Goal: Transaction & Acquisition: Purchase product/service

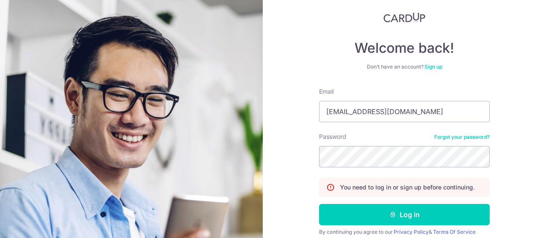
scroll to position [49, 0]
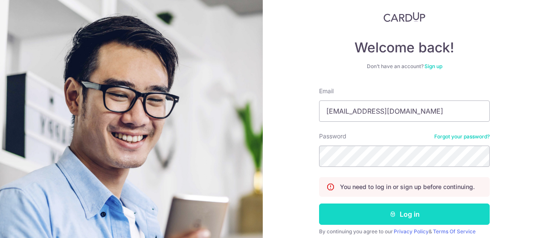
click at [359, 216] on button "Log in" at bounding box center [404, 214] width 171 height 21
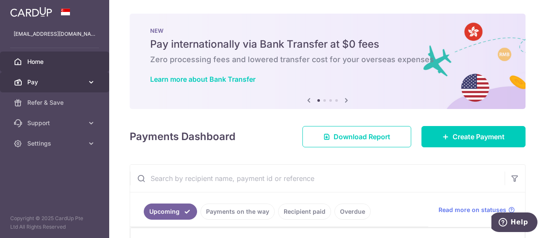
click at [89, 79] on icon at bounding box center [91, 82] width 9 height 9
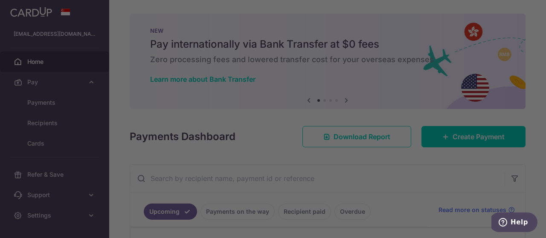
click at [106, 116] on div at bounding box center [276, 120] width 552 height 241
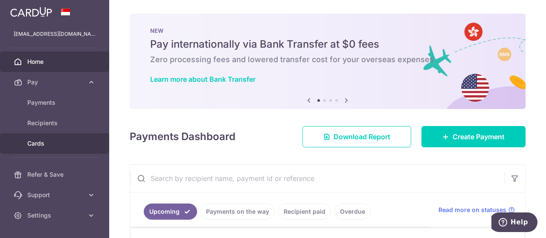
click at [59, 149] on link "Cards" at bounding box center [54, 144] width 109 height 20
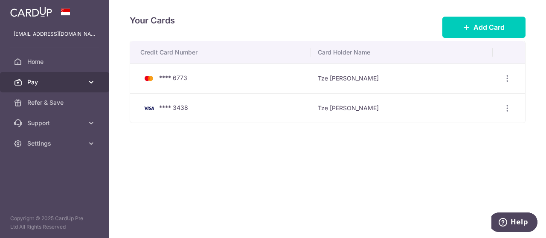
click at [86, 80] on link "Pay" at bounding box center [54, 82] width 109 height 20
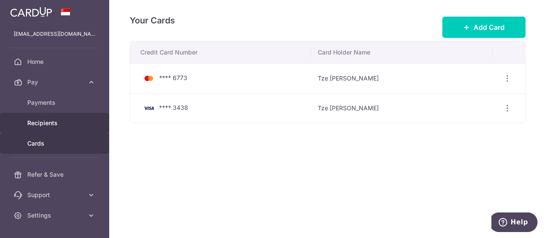
click at [62, 120] on span "Recipients" at bounding box center [55, 123] width 56 height 9
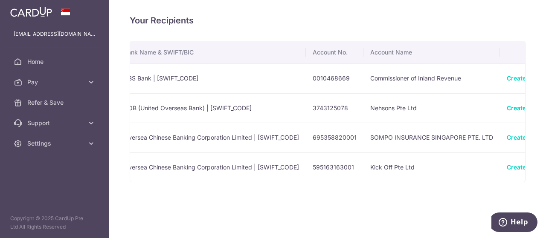
scroll to position [0, 264]
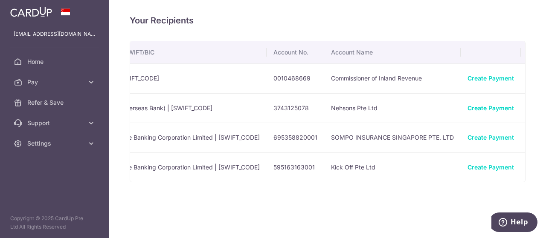
click at [531, 107] on icon "button" at bounding box center [535, 108] width 9 height 9
click at [482, 131] on span "View/Edit" at bounding box center [507, 132] width 58 height 10
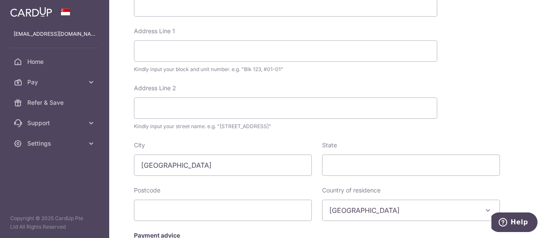
scroll to position [402, 0]
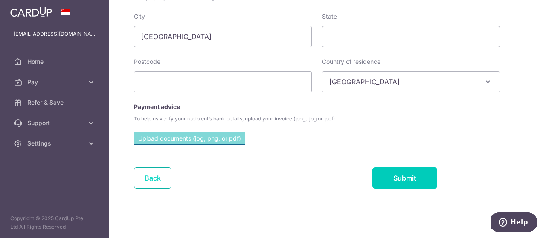
click at [157, 178] on link "Back" at bounding box center [153, 178] width 38 height 21
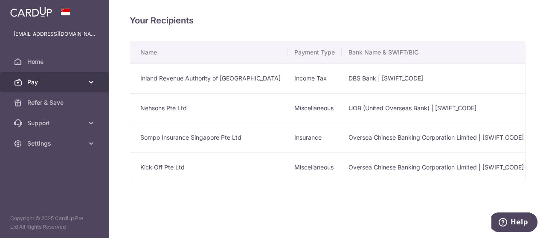
click at [90, 79] on icon at bounding box center [91, 82] width 9 height 9
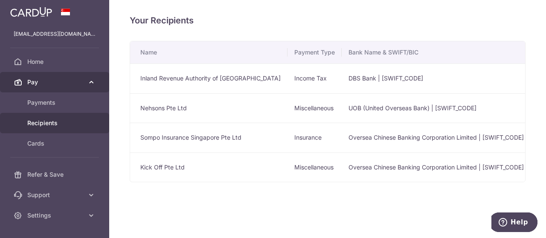
click at [90, 79] on icon at bounding box center [91, 82] width 9 height 9
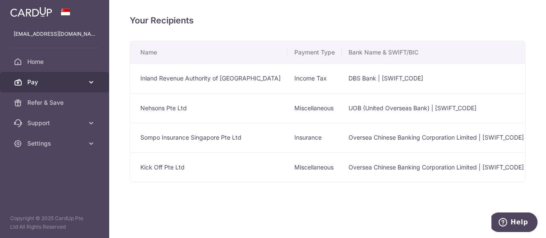
click at [90, 79] on icon at bounding box center [91, 82] width 9 height 9
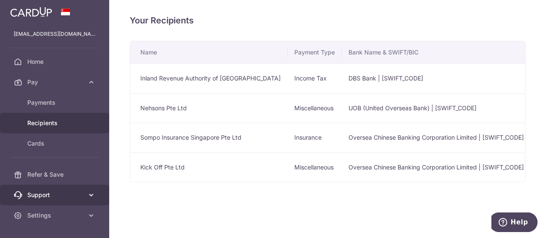
click at [90, 190] on link "Support" at bounding box center [54, 195] width 109 height 20
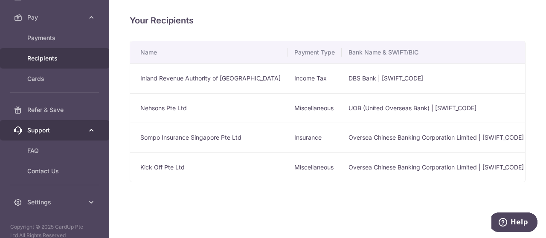
scroll to position [73, 0]
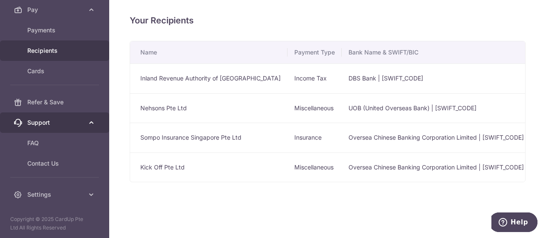
click at [90, 190] on link "Settings" at bounding box center [54, 195] width 109 height 20
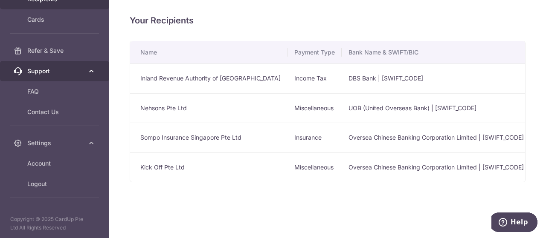
scroll to position [0, 0]
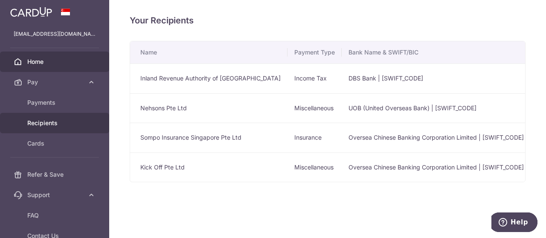
click at [34, 64] on span "Home" at bounding box center [55, 62] width 56 height 9
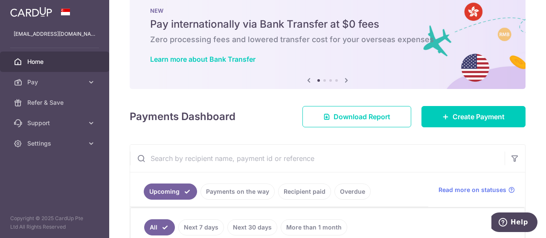
scroll to position [16, 0]
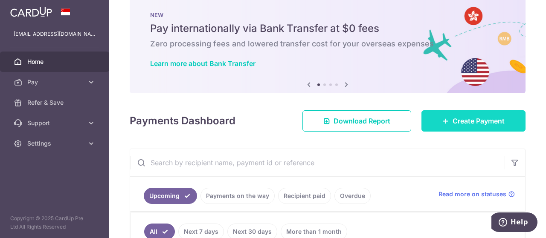
click at [459, 122] on span "Create Payment" at bounding box center [479, 121] width 52 height 10
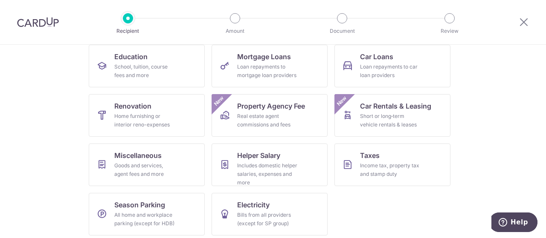
scroll to position [143, 0]
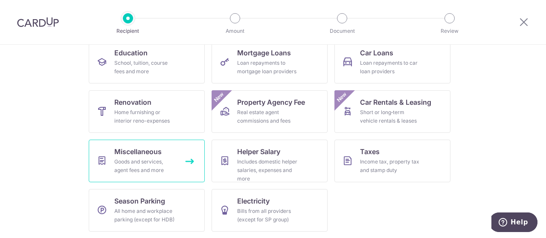
click at [141, 158] on div "Goods and services, agent fees and more" at bounding box center [144, 166] width 61 height 17
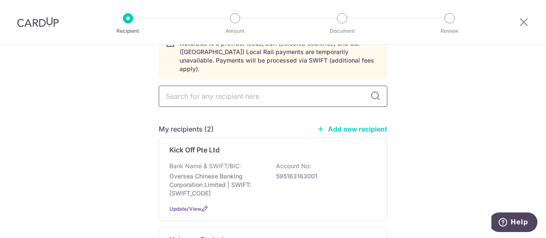
scroll to position [46, 0]
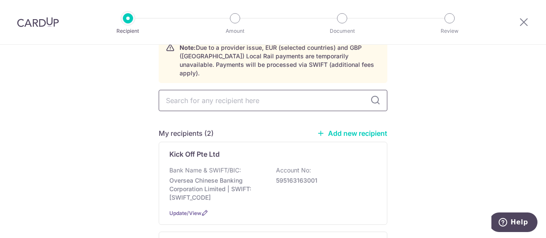
click at [322, 90] on input "text" at bounding box center [273, 100] width 229 height 21
type input "stellar events"
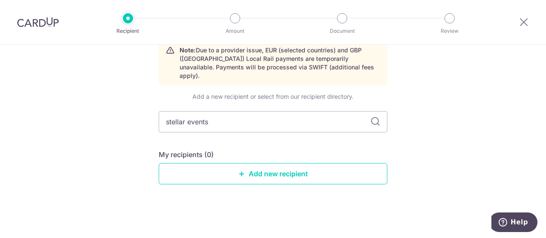
scroll to position [34, 0]
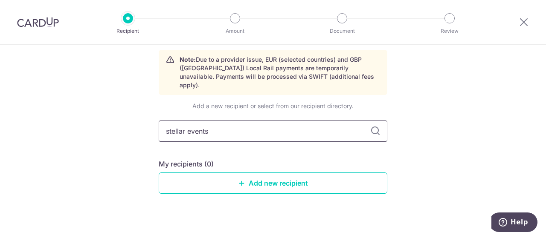
click at [307, 122] on input "stellar events" at bounding box center [273, 131] width 229 height 21
type input "s"
click at [422, 138] on div "Who would you like to pay? Note: Due to a provider issue, EUR (selected countri…" at bounding box center [273, 129] width 546 height 237
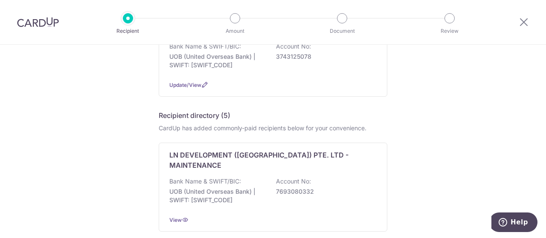
scroll to position [244, 0]
